Goal: Information Seeking & Learning: Learn about a topic

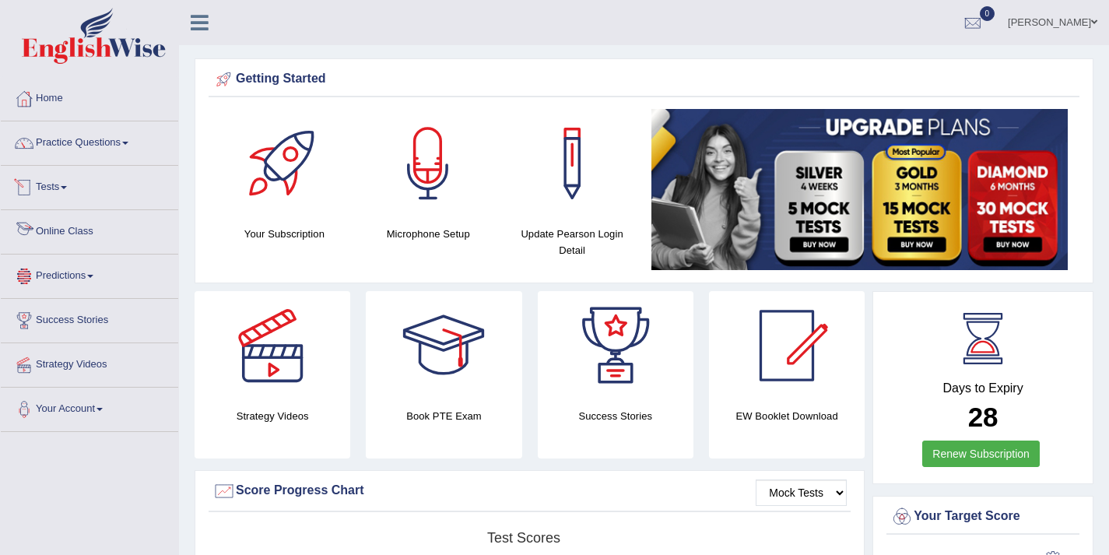
click at [74, 273] on link "Predictions" at bounding box center [89, 273] width 177 height 39
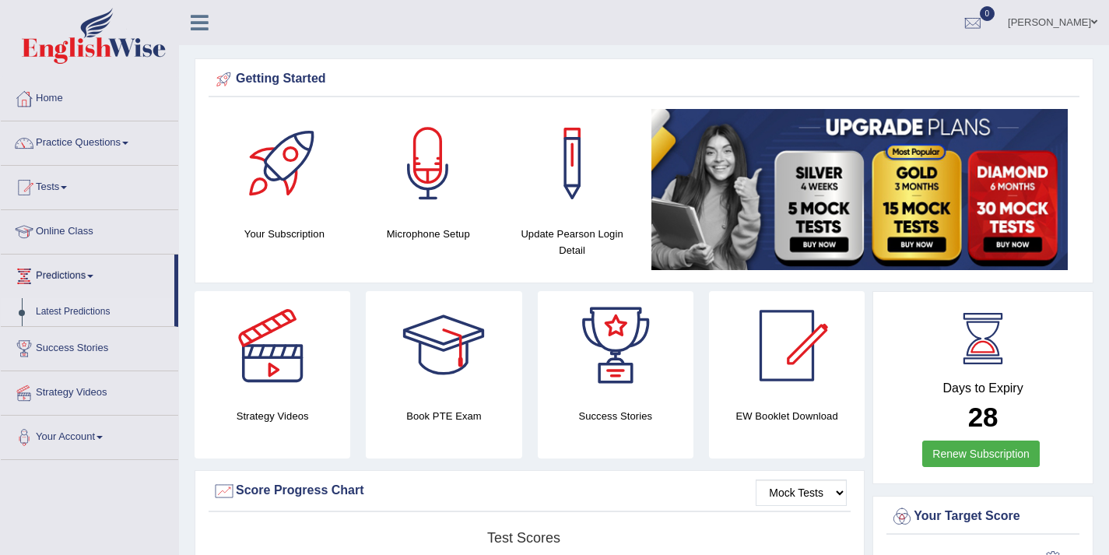
click at [108, 311] on link "Latest Predictions" at bounding box center [102, 312] width 146 height 28
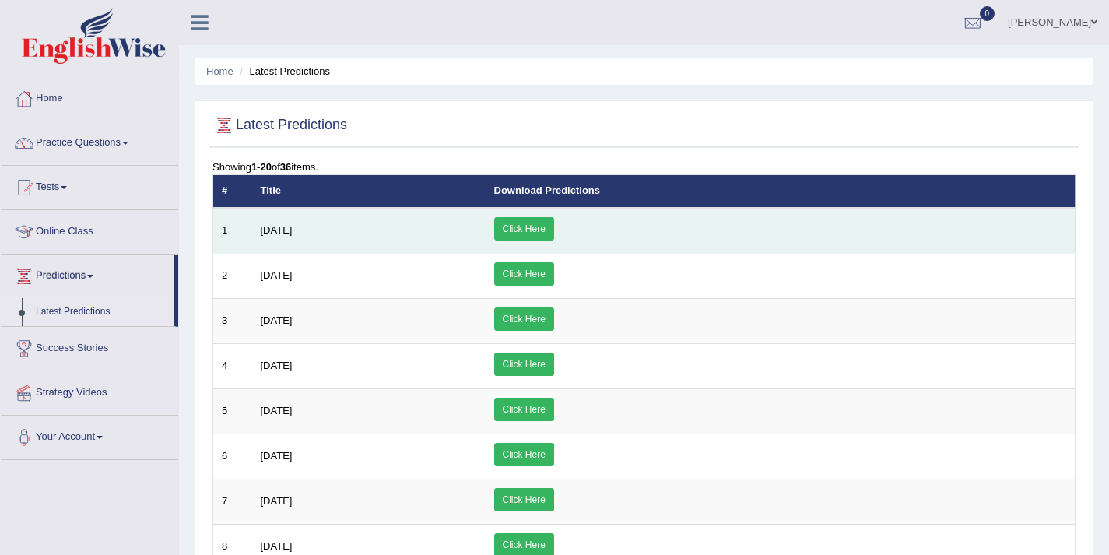
click at [345, 242] on td "August 2025" at bounding box center [368, 231] width 233 height 46
click at [554, 229] on link "Click Here" at bounding box center [524, 228] width 60 height 23
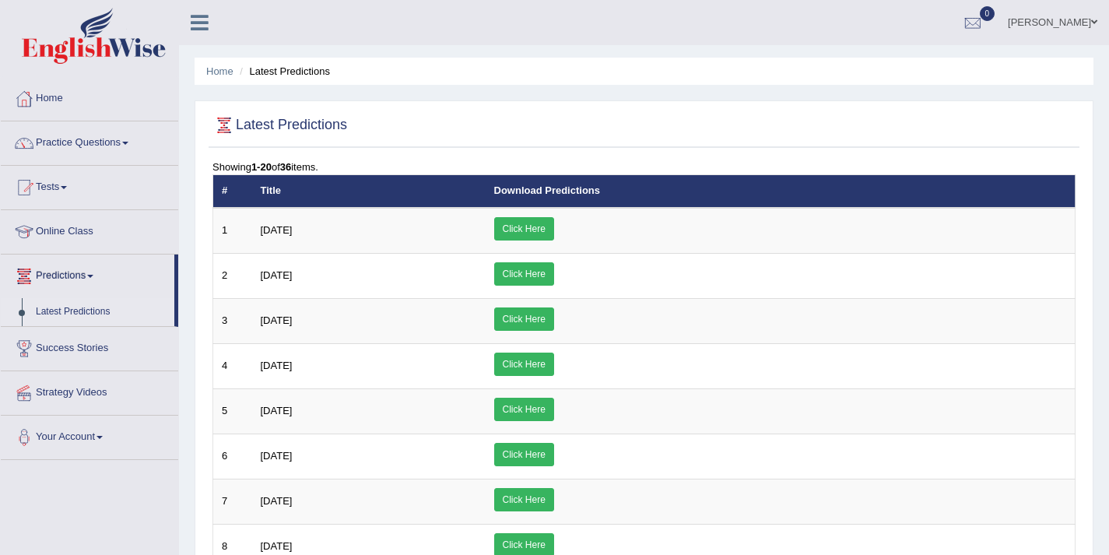
click at [61, 352] on link "Success Stories" at bounding box center [89, 346] width 177 height 39
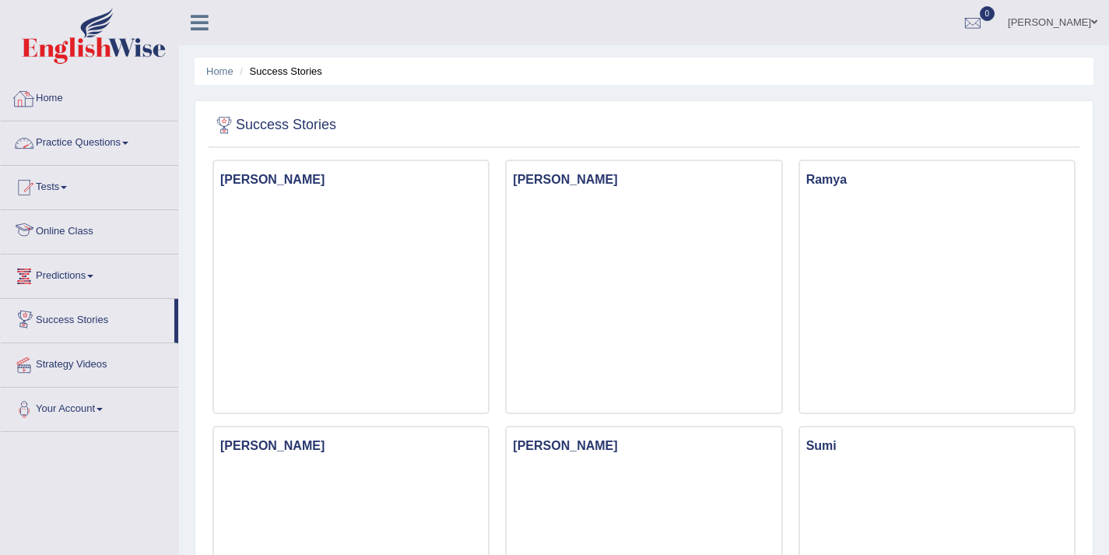
click at [59, 94] on link "Home" at bounding box center [89, 96] width 177 height 39
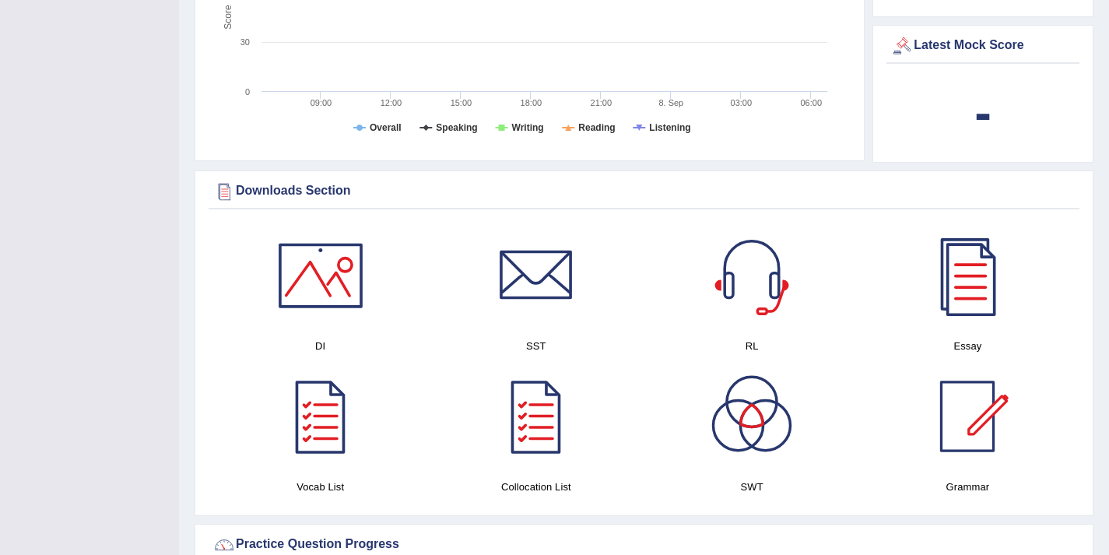
scroll to position [643, 0]
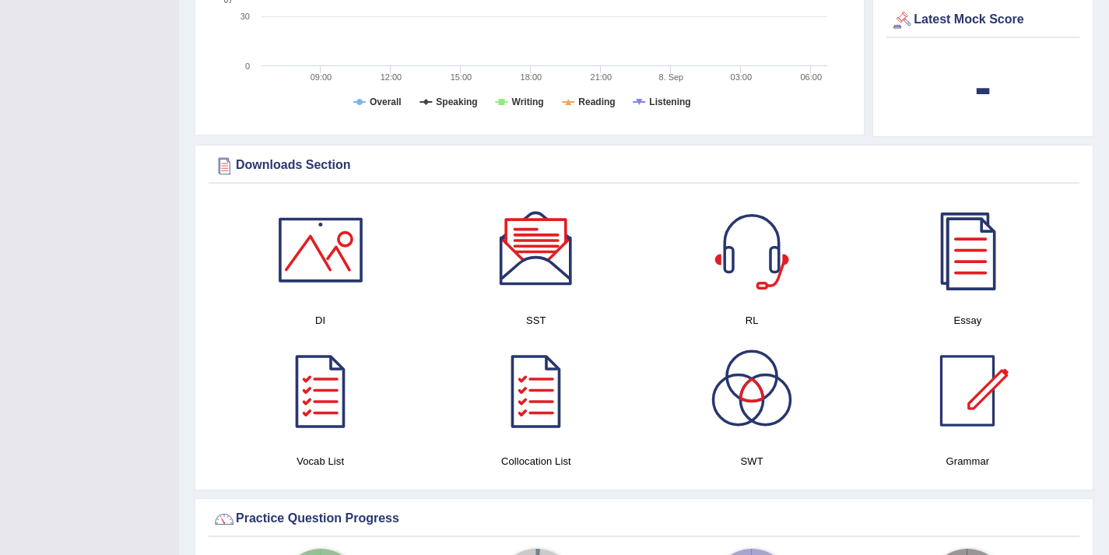
click at [991, 243] on div at bounding box center [967, 249] width 109 height 109
click at [313, 414] on div at bounding box center [320, 390] width 109 height 109
click at [514, 389] on div at bounding box center [536, 390] width 109 height 109
